Goal: Task Accomplishment & Management: Use online tool/utility

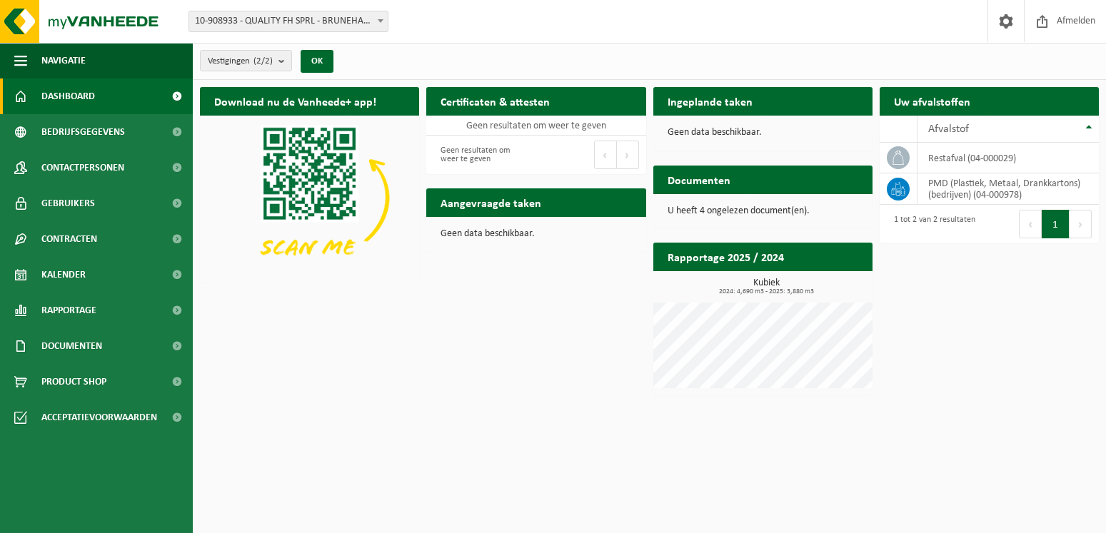
drag, startPoint x: 958, startPoint y: 83, endPoint x: 950, endPoint y: 112, distance: 30.1
click at [466, 393] on div "Download nu de Vanheede+ app! Verberg Certificaten & attesten Bekijk uw certifi…" at bounding box center [649, 241] width 906 height 323
click at [285, 59] on b "submit" at bounding box center [284, 61] width 13 height 20
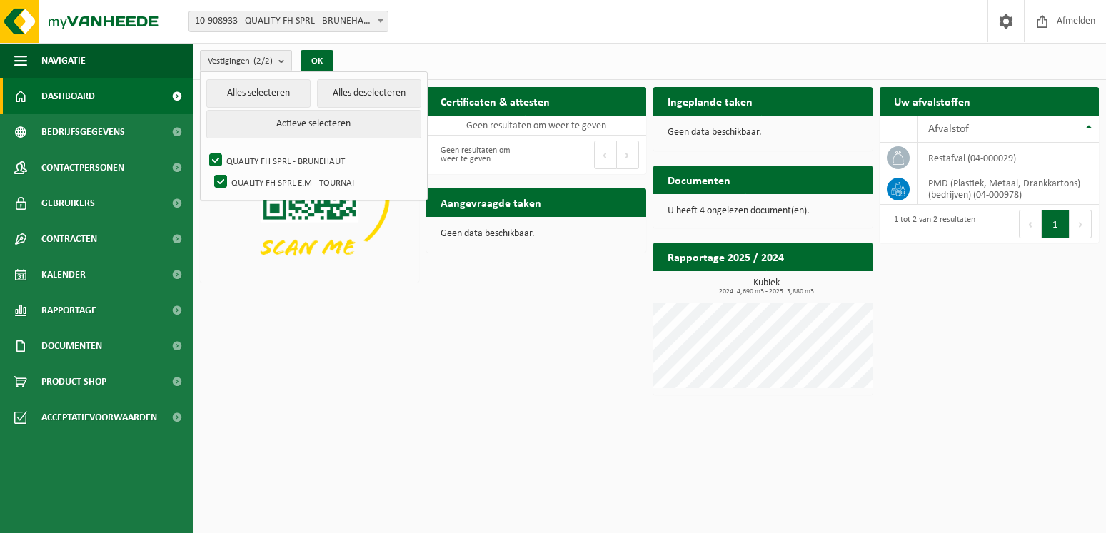
click at [306, 328] on div "Download nu de Vanheede+ app! Verberg Certificaten & attesten Bekijk uw certifi…" at bounding box center [649, 241] width 906 height 323
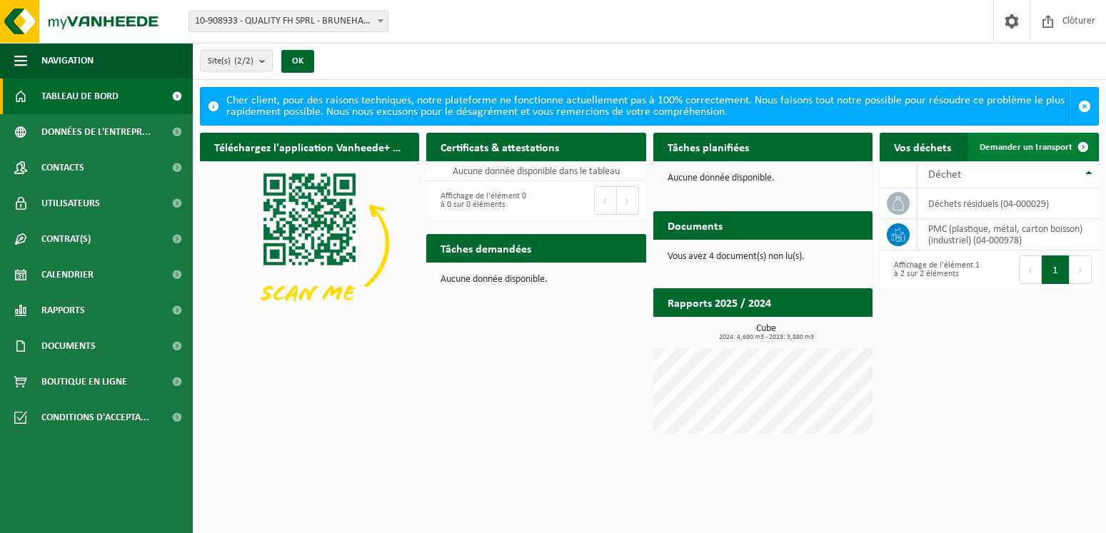
click at [1017, 141] on link "Demander un transport" at bounding box center [1032, 147] width 129 height 29
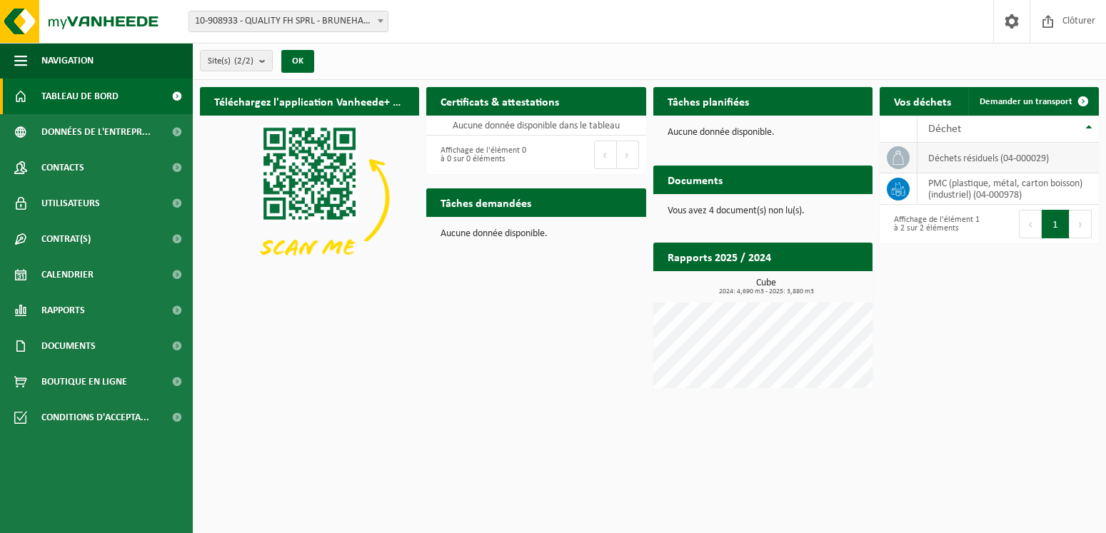
click at [897, 154] on icon at bounding box center [898, 158] width 11 height 14
click at [1079, 223] on button "Suivant" at bounding box center [1081, 224] width 22 height 29
click at [1055, 221] on button "1" at bounding box center [1056, 224] width 28 height 29
click at [1029, 218] on button "Précédent" at bounding box center [1030, 224] width 23 height 29
click at [1086, 126] on th "Déchet" at bounding box center [1008, 129] width 181 height 27
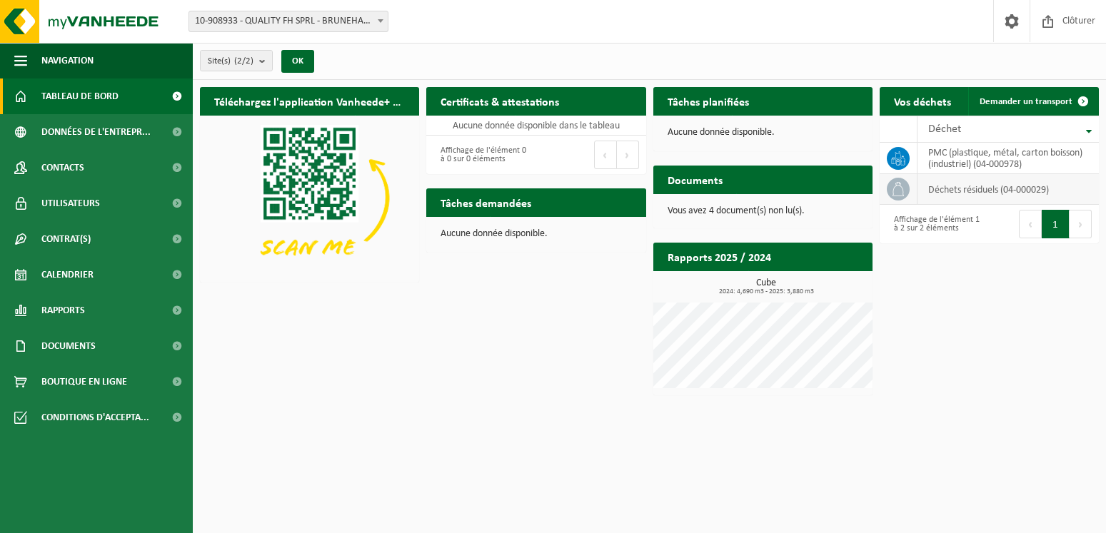
click at [907, 189] on span at bounding box center [898, 189] width 23 height 23
click at [1042, 98] on span "Demander un transport" at bounding box center [1026, 101] width 93 height 9
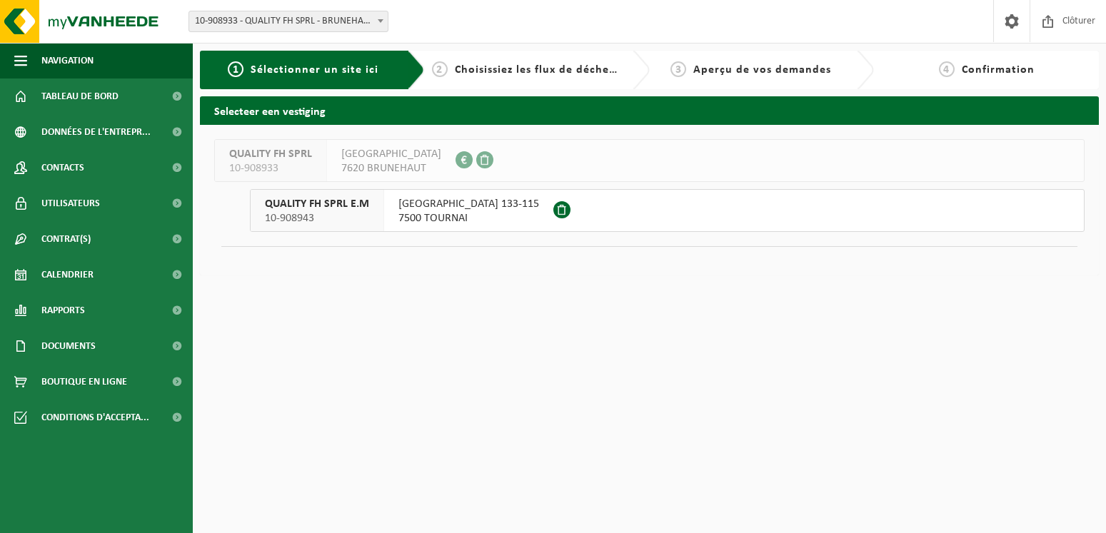
click at [449, 208] on span "[GEOGRAPHIC_DATA] 133-115" at bounding box center [468, 204] width 141 height 14
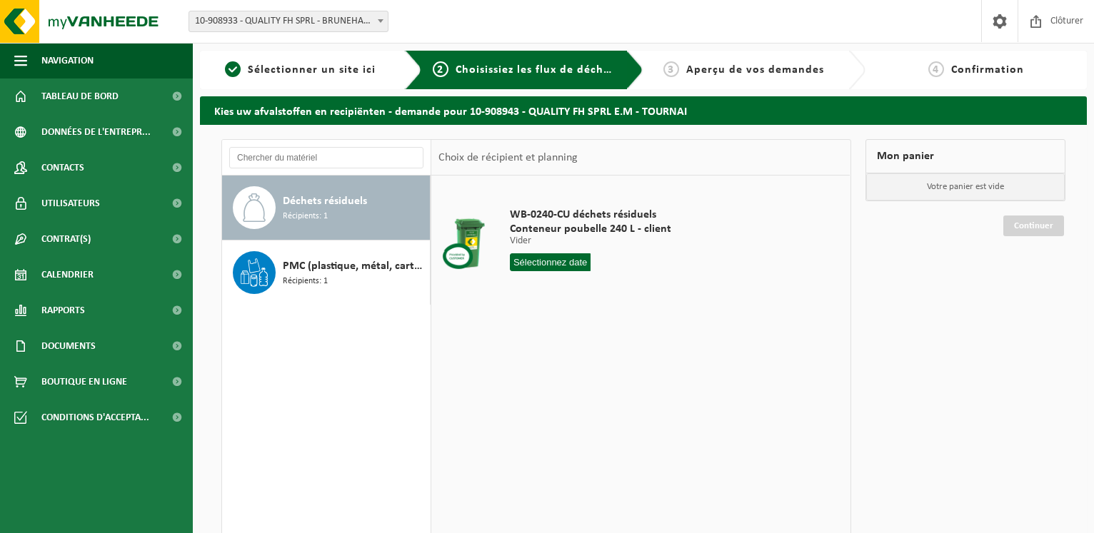
click at [371, 206] on div "Déchets résiduels Récipients: 1" at bounding box center [355, 207] width 144 height 43
click at [546, 263] on input "text" at bounding box center [550, 262] width 81 height 18
click at [511, 486] on div "WB-0240-CU déchets résiduels Conteneur poubelle 240 L - client Vider Vider Vide…" at bounding box center [640, 390] width 418 height 428
click at [538, 258] on input "text" at bounding box center [550, 262] width 81 height 18
drag, startPoint x: 754, startPoint y: 383, endPoint x: 739, endPoint y: 381, distance: 15.1
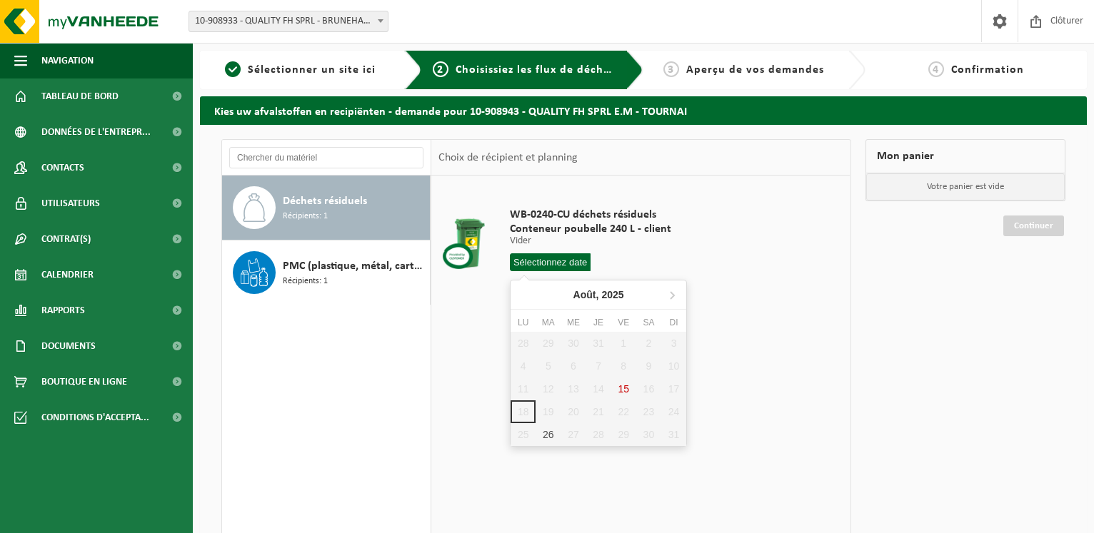
click at [754, 382] on div "WB-0240-CU déchets résiduels Conteneur poubelle 240 L - client Vider Vider Vide…" at bounding box center [640, 390] width 418 height 428
click at [552, 258] on input "text" at bounding box center [550, 262] width 81 height 18
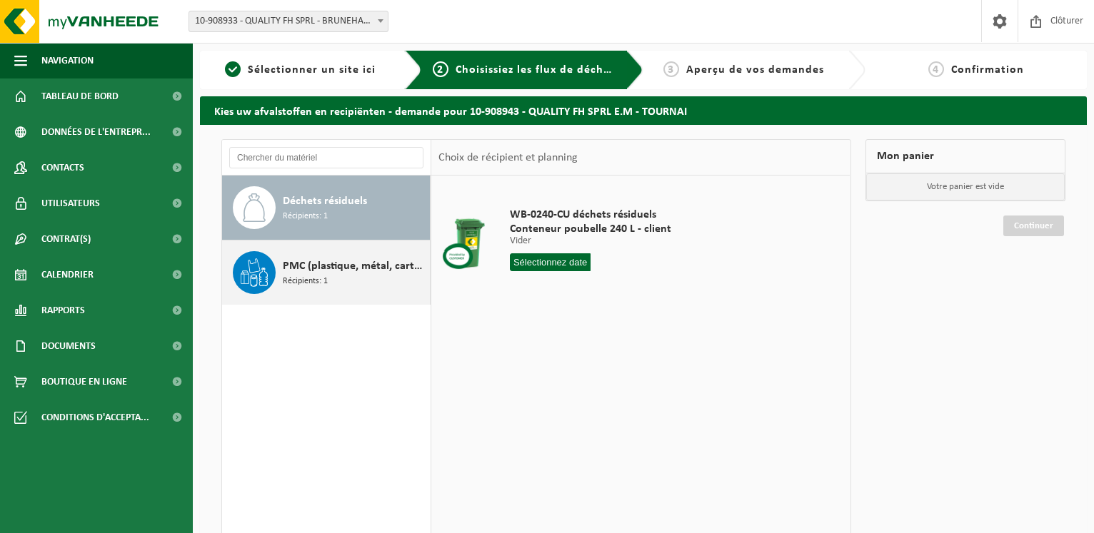
click at [342, 265] on span "PMC (plastique, métal, carton boisson) (industriel)" at bounding box center [355, 266] width 144 height 17
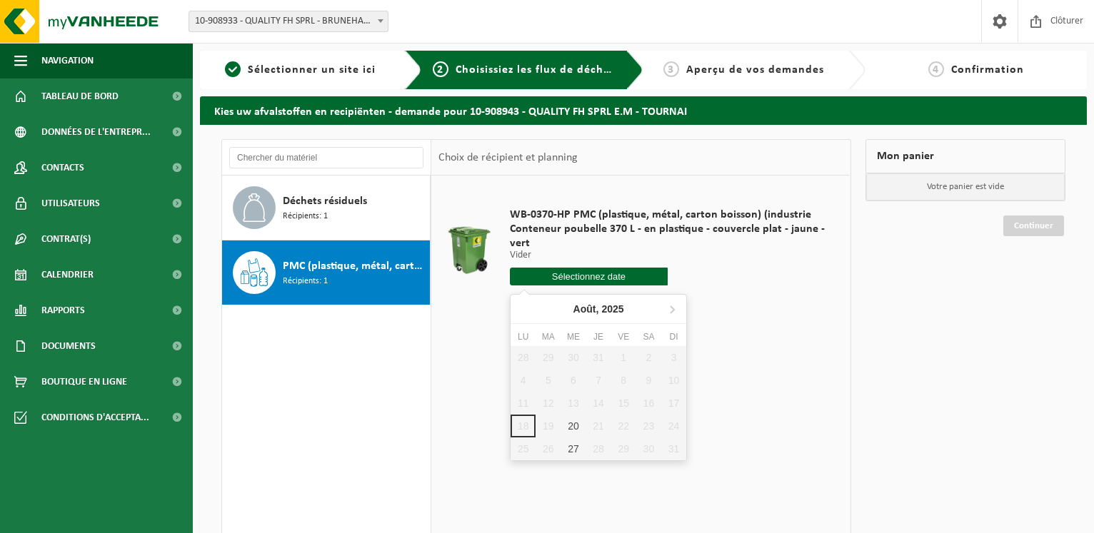
click at [551, 273] on input "text" at bounding box center [589, 277] width 158 height 18
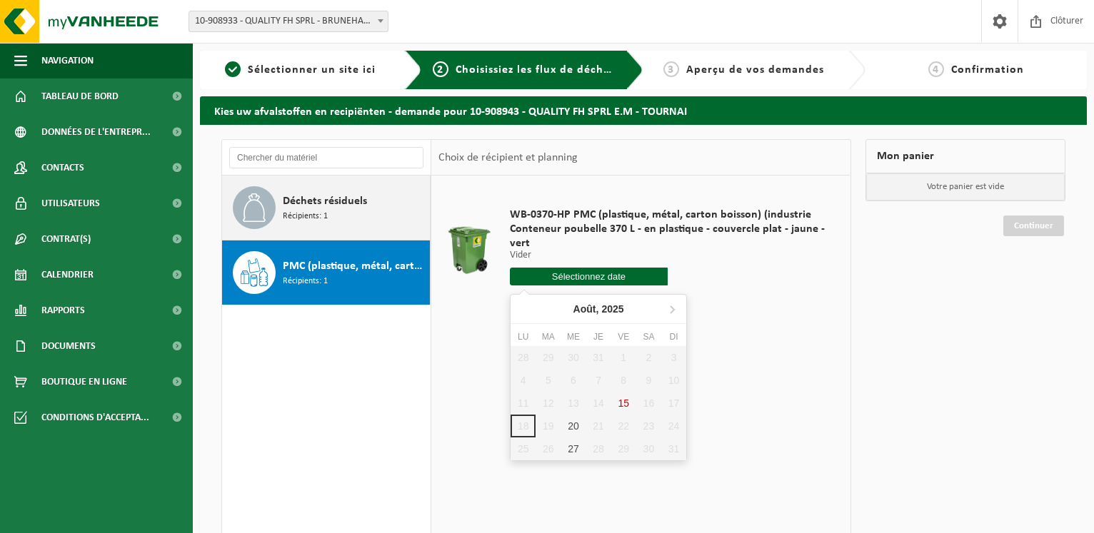
click at [323, 204] on span "Déchets résiduels" at bounding box center [325, 201] width 84 height 17
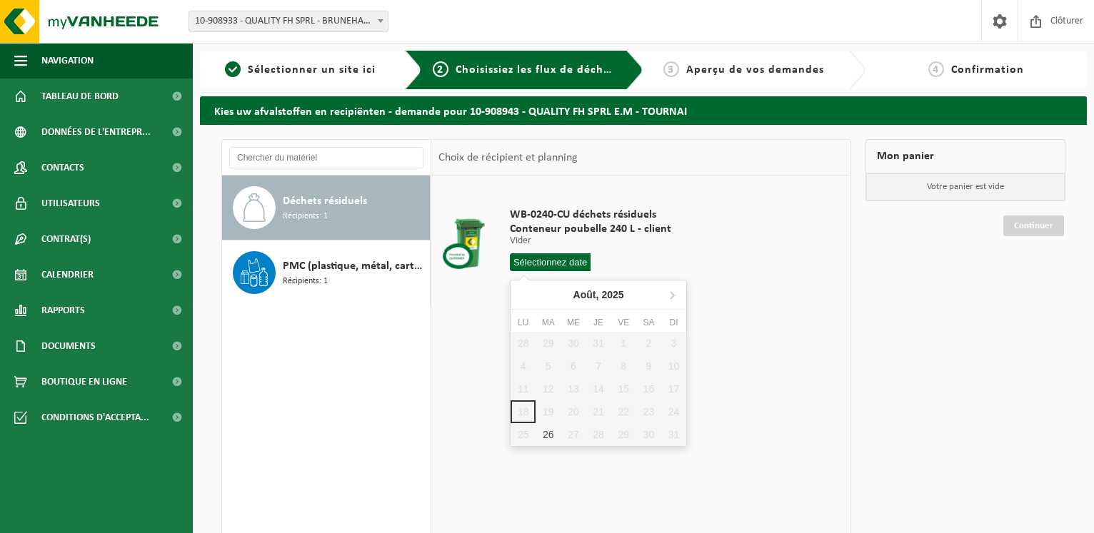
click at [536, 259] on input "text" at bounding box center [550, 262] width 81 height 18
click at [465, 343] on div "WB-0240-CU déchets résiduels Conteneur poubelle 240 L - client Vider Vider Vide…" at bounding box center [640, 390] width 418 height 428
click at [550, 259] on input "text" at bounding box center [550, 262] width 81 height 18
click at [552, 414] on div "28 29 30 31 1 2 3 4 5 6 7 8 9 10 11 12 13 14 15 16 17 18 19 20 21 22 23 24 25 2…" at bounding box center [599, 389] width 176 height 114
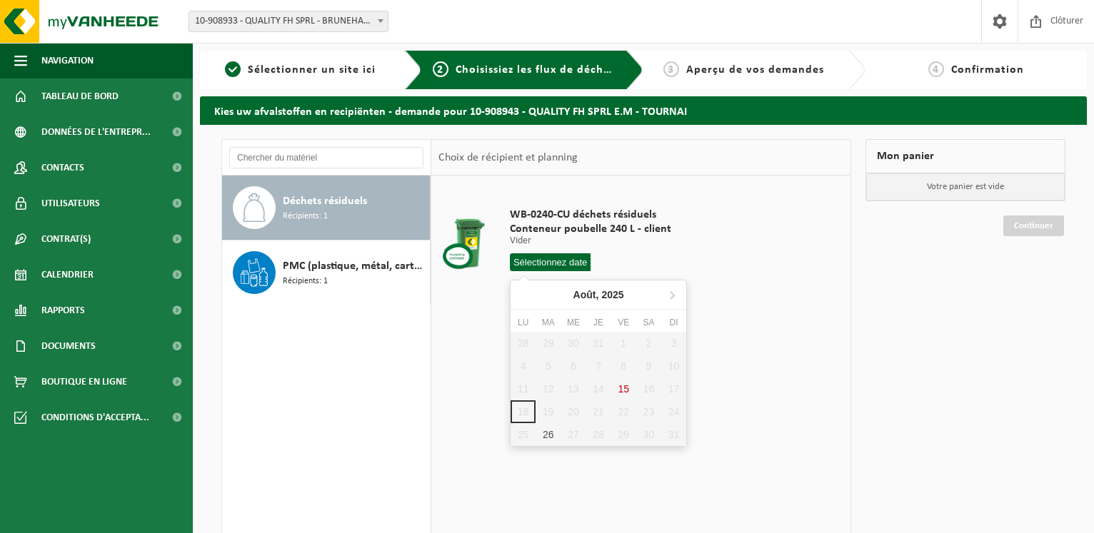
click at [552, 414] on div "28 29 30 31 1 2 3 4 5 6 7 8 9 10 11 12 13 14 15 16 17 18 19 20 21 22 23 24 25 2…" at bounding box center [599, 389] width 176 height 114
click at [328, 64] on span "Sélectionner un site ici" at bounding box center [312, 69] width 128 height 11
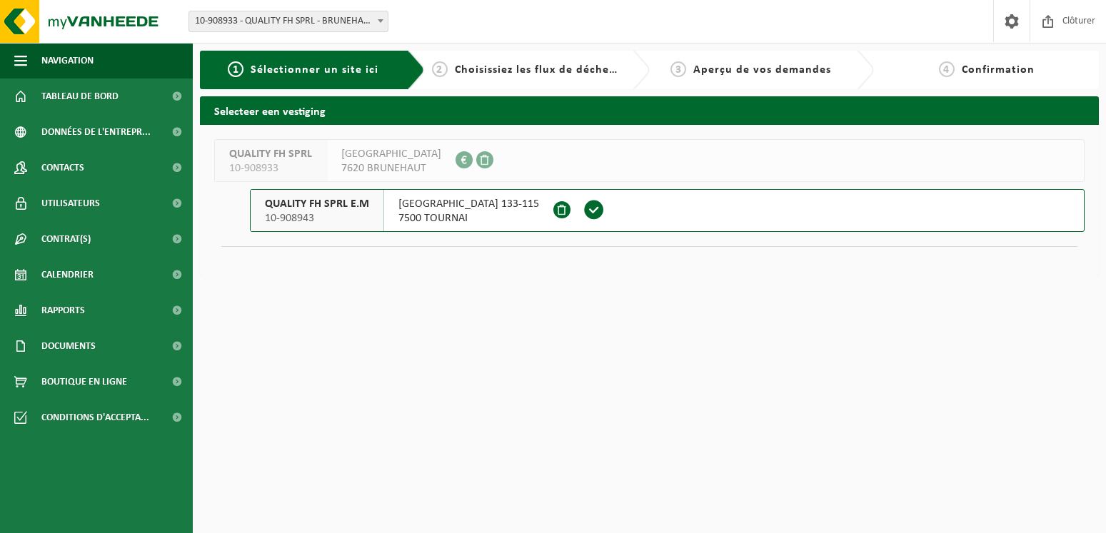
click at [454, 204] on span "[GEOGRAPHIC_DATA] 133-115" at bounding box center [468, 204] width 141 height 14
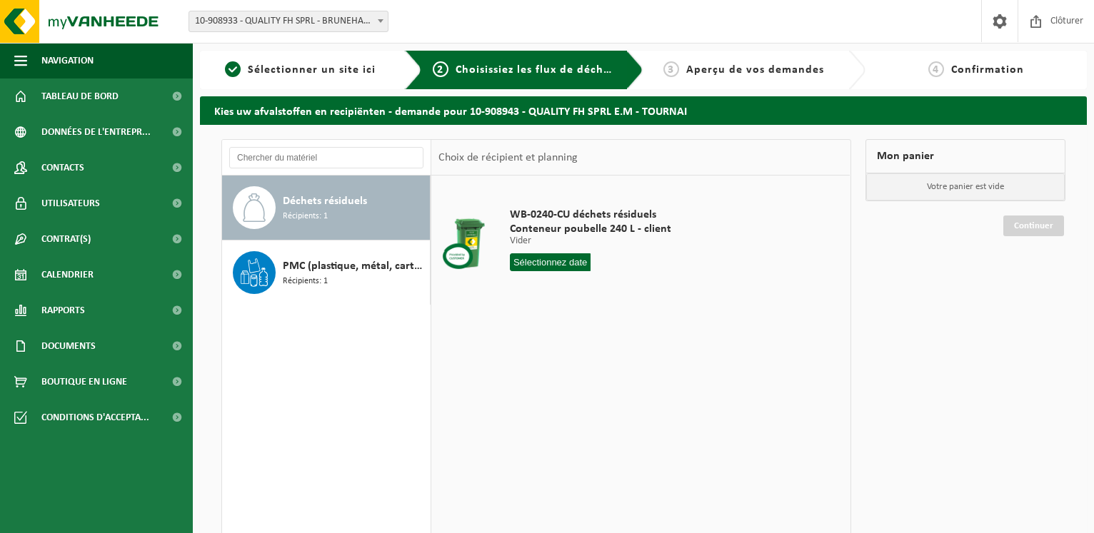
click at [328, 209] on span "Déchets résiduels" at bounding box center [325, 201] width 84 height 17
click at [560, 256] on input "text" at bounding box center [550, 262] width 81 height 18
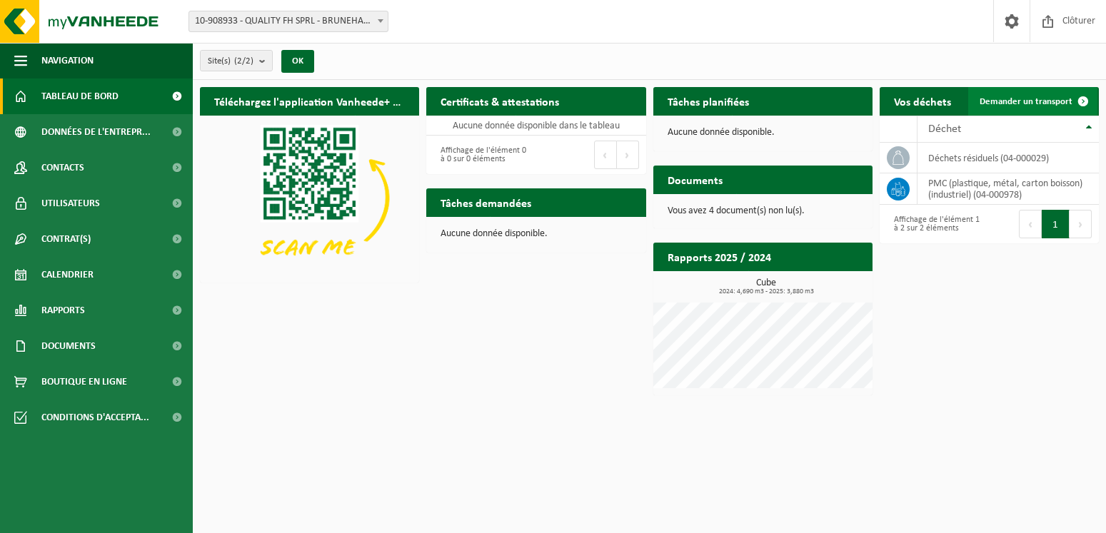
click at [1003, 95] on link "Demander un transport" at bounding box center [1032, 101] width 129 height 29
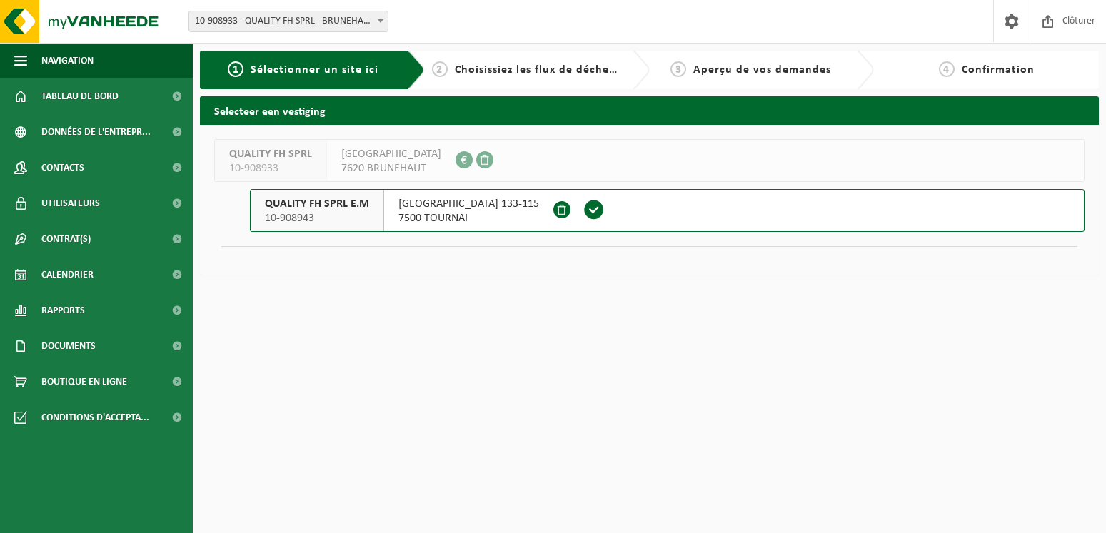
click at [592, 207] on button "QUALITY FH SPRL E.M 10-908943 [STREET_ADDRESS]" at bounding box center [667, 210] width 835 height 43
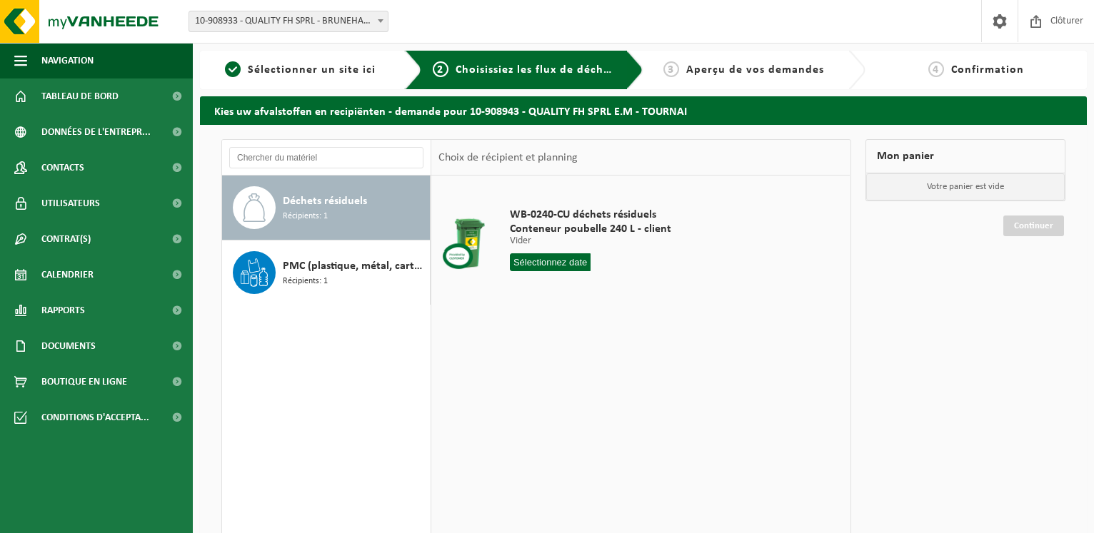
click at [345, 193] on div "Déchets résiduels Récipients: 1" at bounding box center [355, 207] width 144 height 43
click at [546, 264] on input "text" at bounding box center [550, 262] width 81 height 18
click at [469, 381] on div "WB-0240-CU déchets résiduels Conteneur poubelle 240 L - client Vider Vider Vide…" at bounding box center [640, 390] width 418 height 428
